Goal: Complete application form

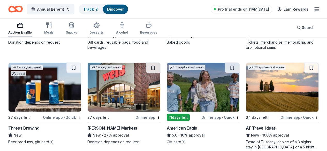
scroll to position [725, 0]
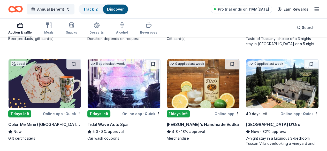
scroll to position [854, 0]
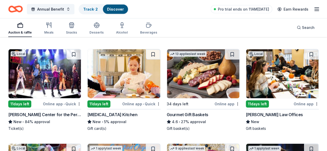
scroll to position [543, 0]
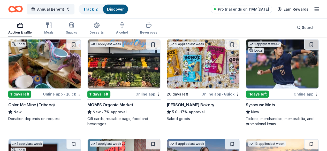
scroll to position [673, 0]
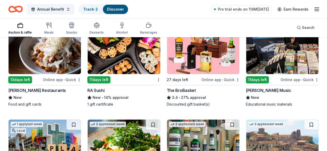
scroll to position [1058, 0]
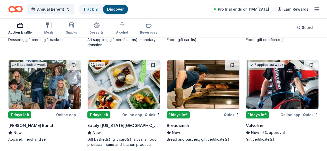
scroll to position [1924, 0]
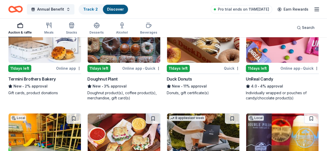
scroll to position [2235, 0]
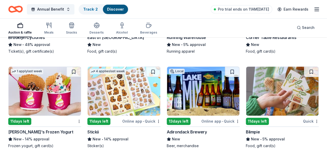
scroll to position [2078, 0]
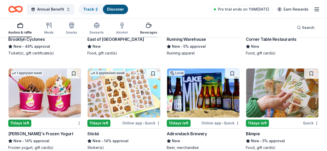
click at [146, 26] on div "button" at bounding box center [148, 25] width 17 height 6
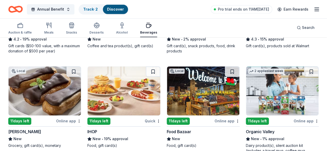
scroll to position [336, 0]
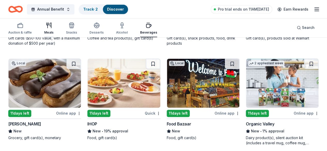
click at [52, 28] on div "Meals" at bounding box center [48, 28] width 9 height 12
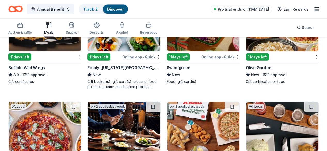
scroll to position [566, 0]
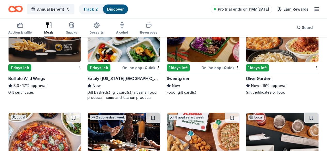
click at [167, 113] on img at bounding box center [203, 137] width 72 height 49
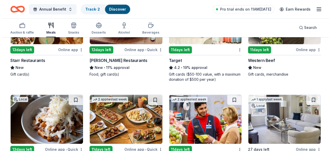
scroll to position [0, 0]
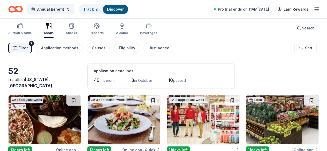
click at [22, 49] on button "Filter 2" at bounding box center [20, 48] width 24 height 10
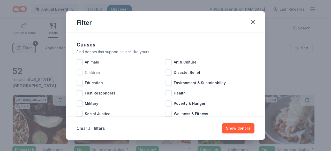
click at [80, 72] on div at bounding box center [80, 73] width 6 height 6
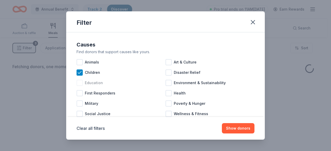
click at [81, 83] on div at bounding box center [80, 83] width 6 height 6
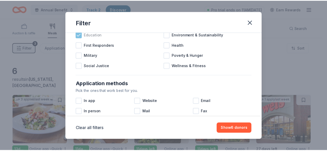
scroll to position [78, 0]
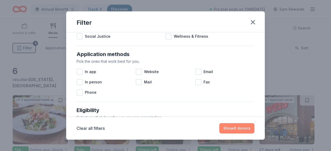
click at [240, 128] on button "Show 6 donors" at bounding box center [236, 128] width 35 height 10
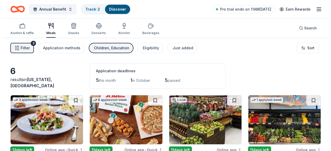
scroll to position [0, 0]
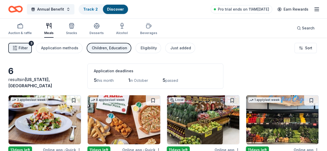
click at [105, 48] on div "Children, Education" at bounding box center [109, 48] width 35 height 6
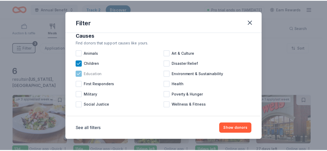
scroll to position [14, 0]
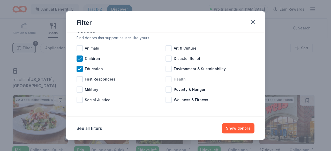
click at [182, 78] on span "Health" at bounding box center [180, 79] width 12 height 6
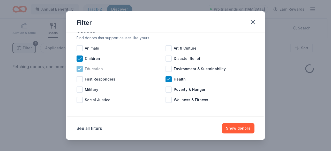
click at [92, 68] on span "Education" at bounding box center [94, 69] width 18 height 6
click at [91, 60] on span "Children" at bounding box center [92, 59] width 15 height 6
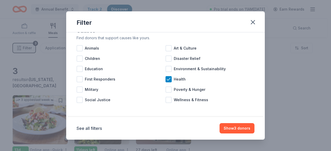
click at [230, 122] on div "See all filters Show 3 donors" at bounding box center [165, 128] width 199 height 23
click at [231, 128] on button "Show 3 donors" at bounding box center [237, 128] width 35 height 10
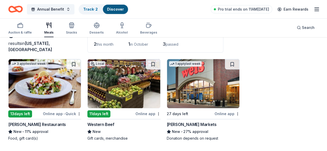
scroll to position [38, 0]
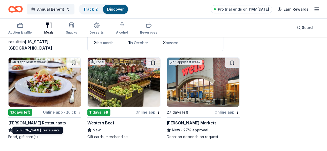
click at [40, 122] on div "Cameron Mitchell Restaurants" at bounding box center [37, 123] width 58 height 6
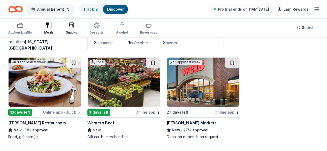
click at [71, 26] on icon "button" at bounding box center [71, 26] width 0 height 4
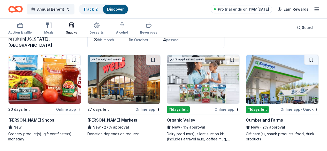
scroll to position [41, 0]
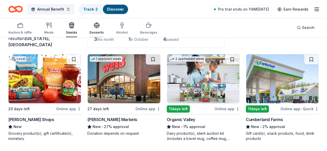
click at [94, 30] on div "Desserts" at bounding box center [97, 28] width 14 height 12
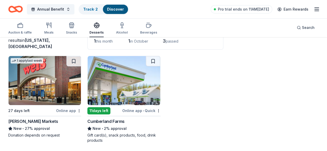
scroll to position [41, 0]
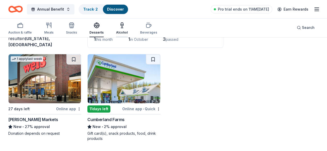
click at [124, 29] on div "Alcohol" at bounding box center [122, 28] width 12 height 12
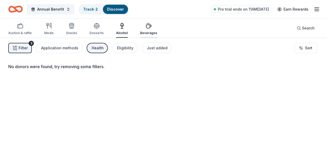
click at [147, 33] on div "Beverages" at bounding box center [148, 33] width 17 height 4
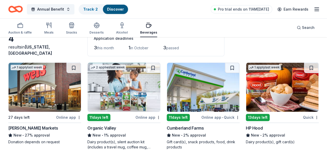
scroll to position [41, 0]
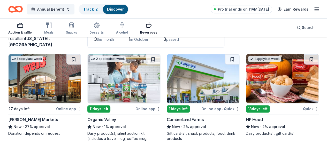
click at [18, 29] on div "Auction & raffle" at bounding box center [20, 28] width 24 height 12
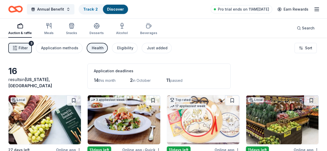
click at [99, 49] on div "Health" at bounding box center [98, 48] width 12 height 6
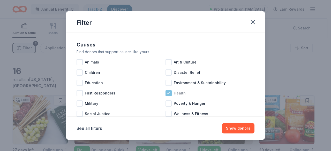
click at [168, 95] on icon at bounding box center [168, 93] width 5 height 5
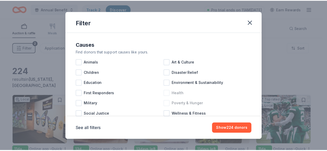
scroll to position [14, 0]
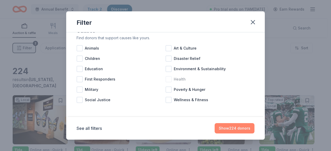
click at [225, 127] on button "Show 224 donors" at bounding box center [235, 128] width 40 height 10
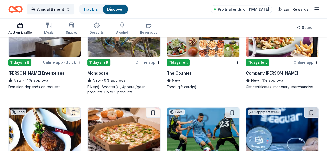
scroll to position [4261, 0]
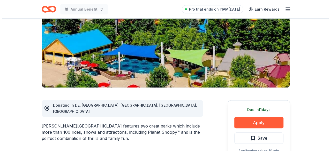
scroll to position [78, 0]
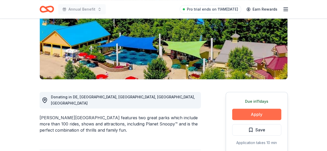
click at [243, 116] on button "Apply" at bounding box center [256, 114] width 49 height 11
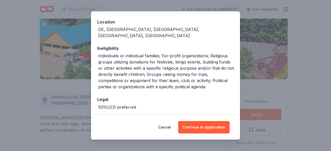
scroll to position [112, 0]
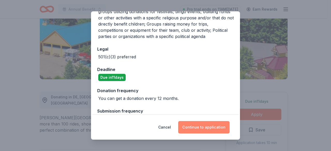
click at [201, 130] on button "Continue to application" at bounding box center [203, 127] width 51 height 12
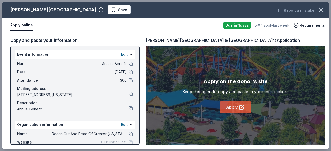
click at [234, 107] on link "Apply" at bounding box center [235, 107] width 31 height 12
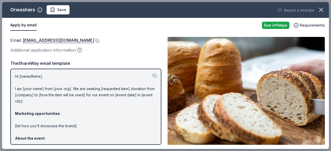
scroll to position [26, 0]
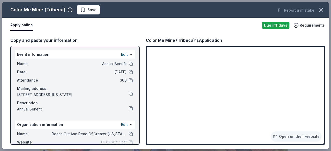
scroll to position [129, 0]
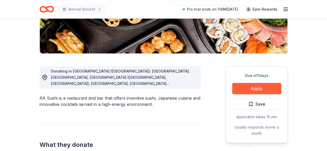
scroll to position [104, 0]
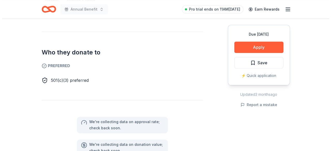
scroll to position [259, 0]
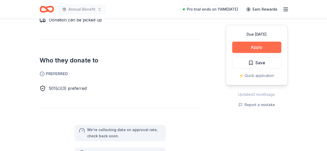
click at [245, 48] on button "Apply" at bounding box center [256, 47] width 49 height 11
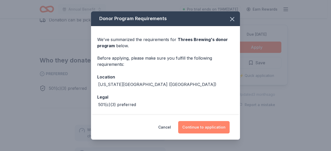
click at [195, 127] on button "Continue to application" at bounding box center [203, 127] width 51 height 12
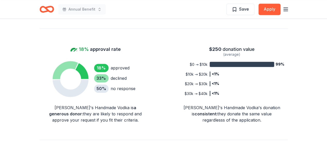
scroll to position [362, 0]
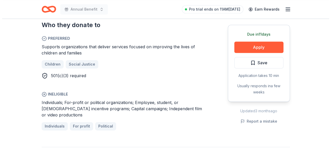
scroll to position [259, 0]
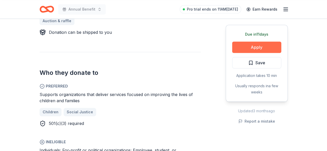
click at [254, 48] on button "Apply" at bounding box center [256, 47] width 49 height 11
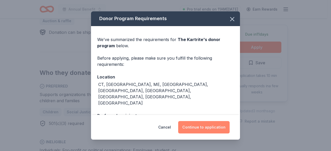
click at [199, 129] on button "Continue to application" at bounding box center [203, 127] width 51 height 12
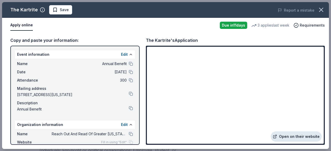
click at [294, 140] on link "Open on their website" at bounding box center [296, 137] width 51 height 10
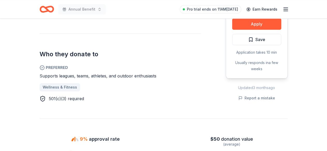
scroll to position [311, 0]
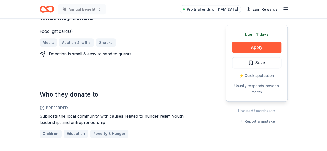
scroll to position [233, 0]
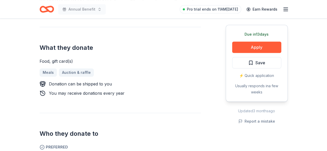
scroll to position [181, 0]
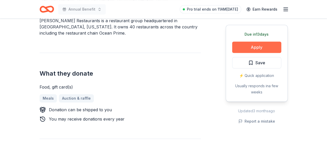
click at [238, 50] on button "Apply" at bounding box center [256, 47] width 49 height 11
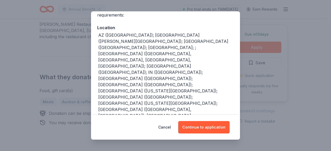
scroll to position [52, 0]
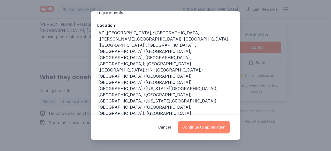
click at [194, 126] on button "Continue to application" at bounding box center [203, 127] width 51 height 12
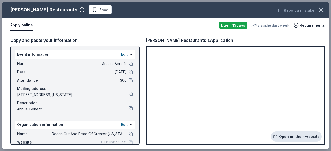
click at [286, 133] on link "Open on their website" at bounding box center [296, 137] width 51 height 10
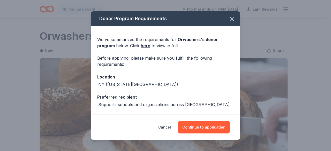
scroll to position [311, 0]
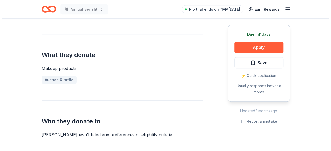
scroll to position [207, 0]
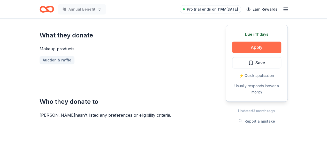
click at [250, 43] on button "Apply" at bounding box center [256, 47] width 49 height 11
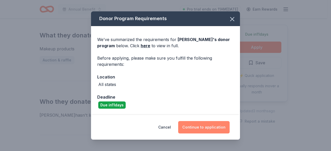
click at [205, 127] on button "Continue to application" at bounding box center [203, 127] width 51 height 12
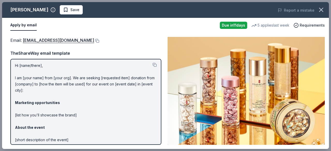
scroll to position [0, 0]
